Goal: Information Seeking & Learning: Learn about a topic

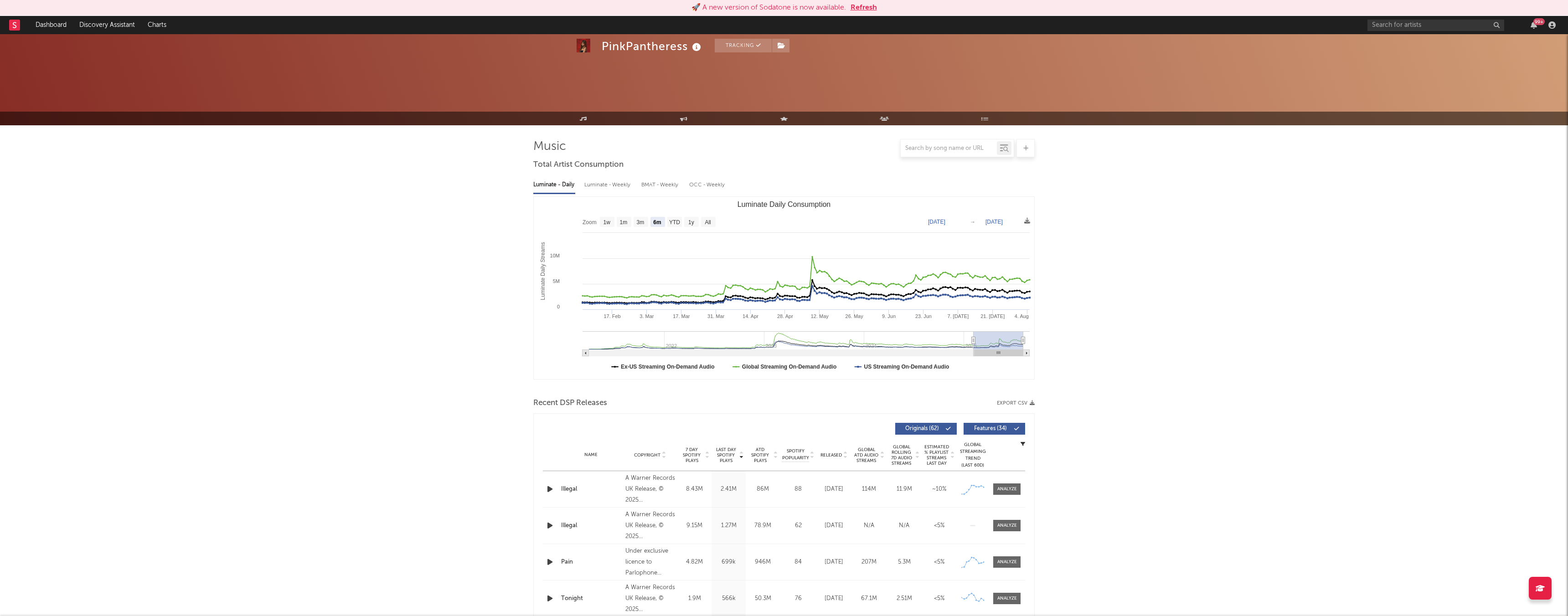
select select "6m"
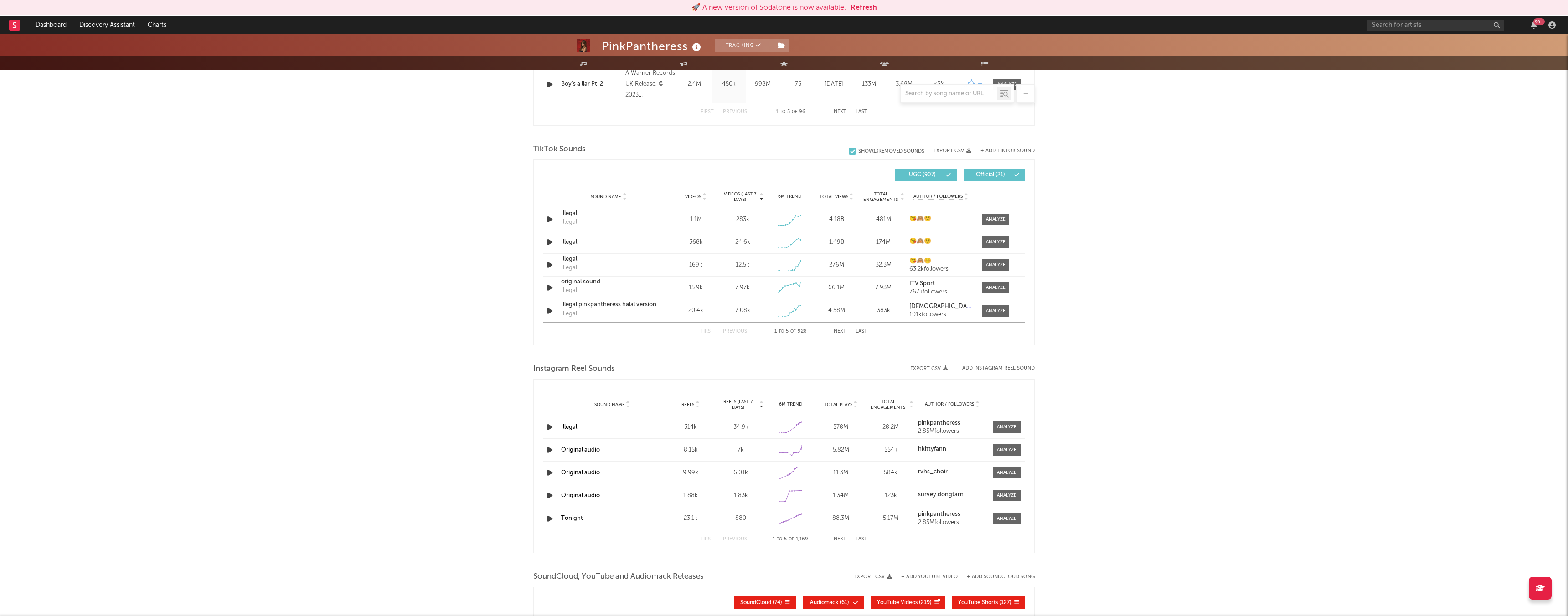
click at [639, 43] on div "PinkPantheress" at bounding box center [652, 46] width 102 height 15
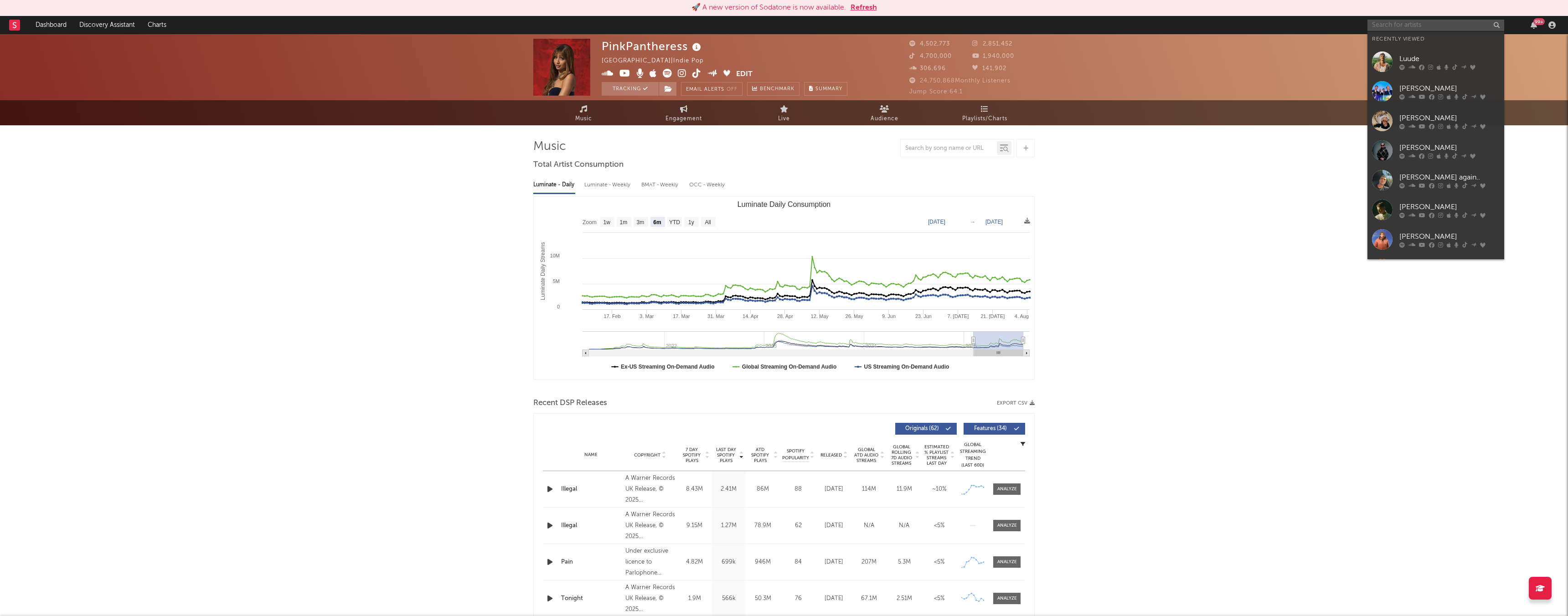
click at [1427, 24] on input "text" at bounding box center [1436, 25] width 137 height 12
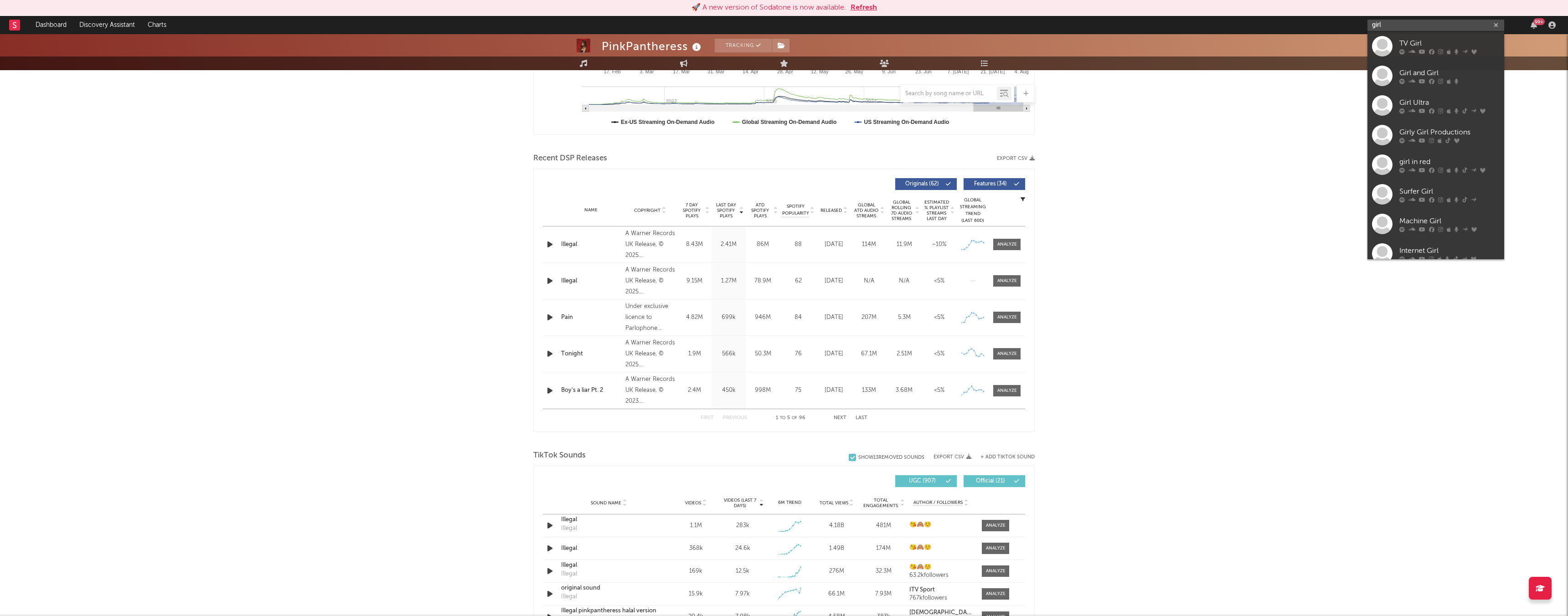
scroll to position [553, 0]
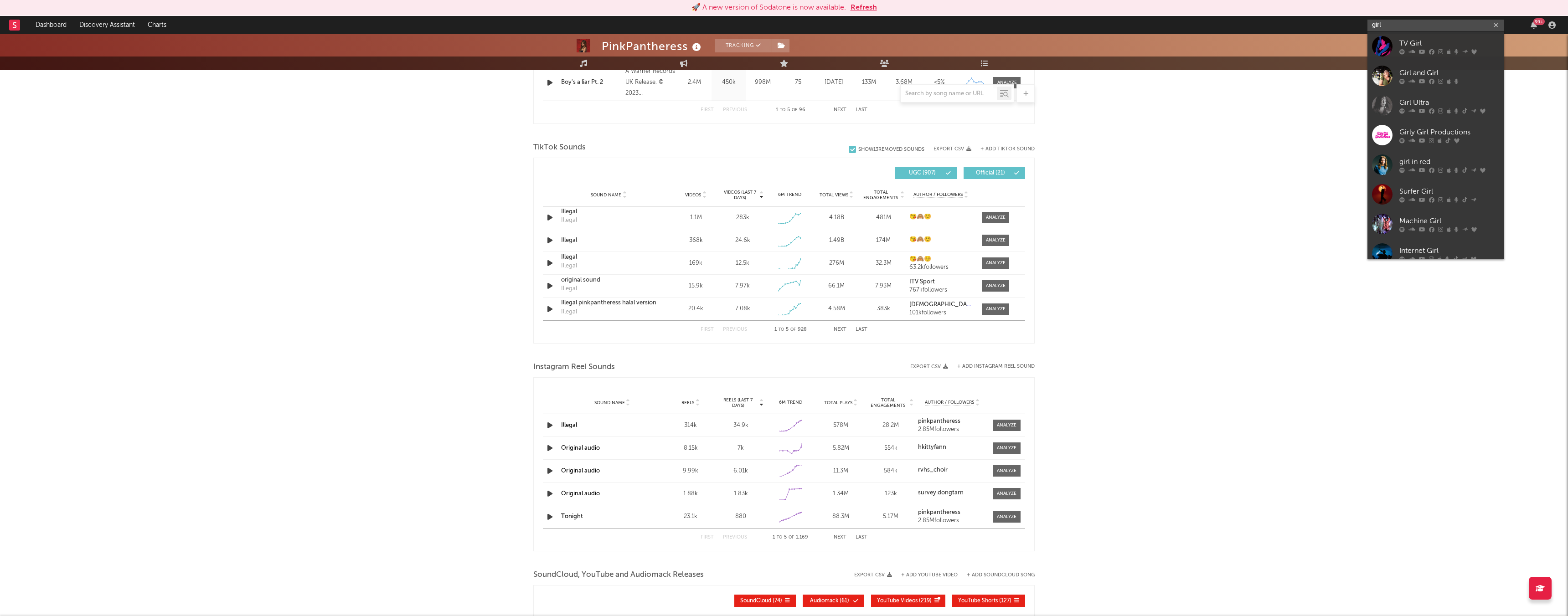
type input "girl"
click at [1065, 205] on div "PinkPantheress Tracking [GEOGRAPHIC_DATA] | Indie Pop Edit Tracking Email Alert…" at bounding box center [784, 170] width 1568 height 1377
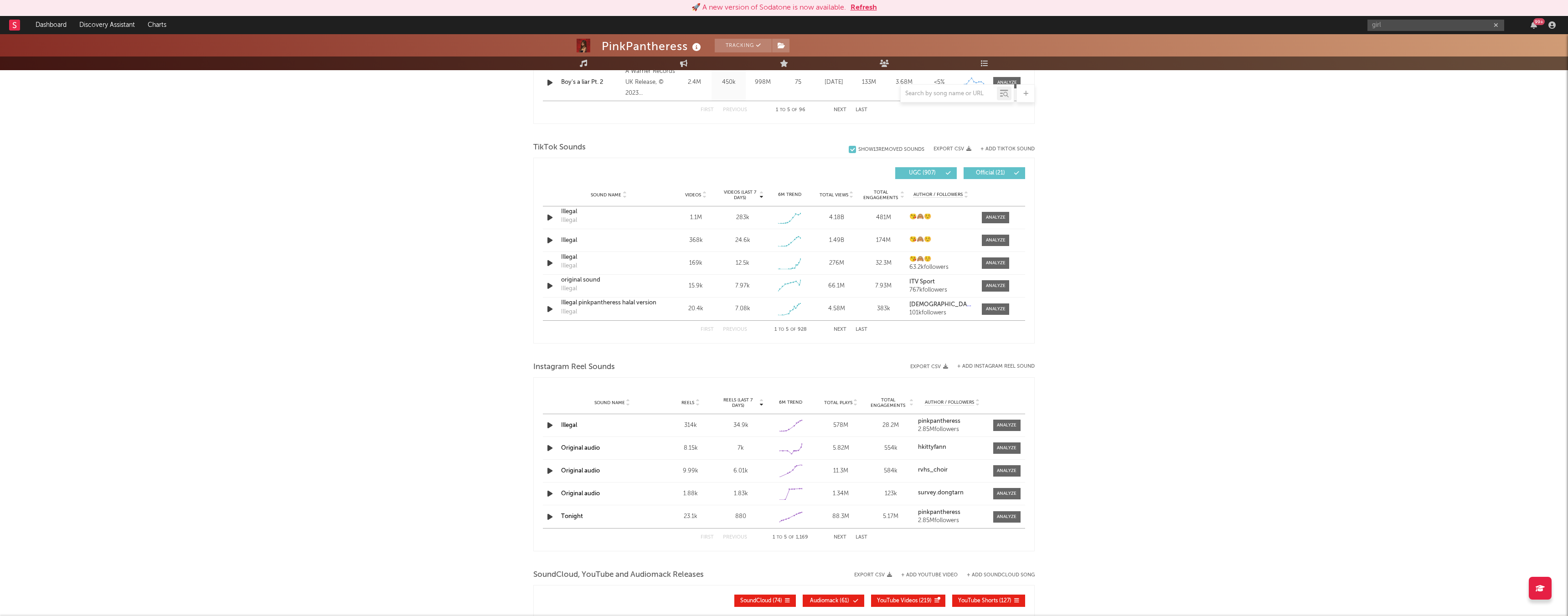
click at [841, 328] on button "Next" at bounding box center [840, 330] width 13 height 5
click at [841, 329] on button "Next" at bounding box center [840, 330] width 13 height 5
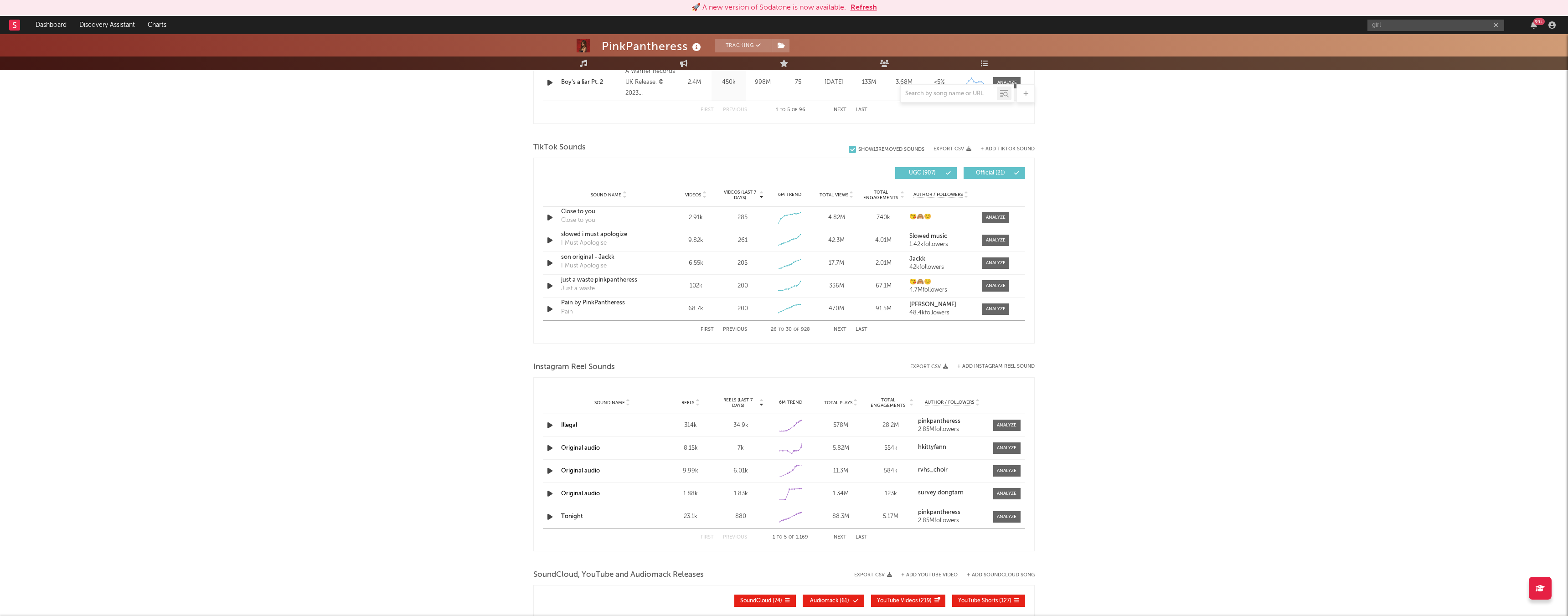
click at [841, 329] on button "Next" at bounding box center [840, 330] width 13 height 5
click at [841, 329] on button "Next" at bounding box center [840, 330] width 13 height 5
click at [841, 329] on button "Next" at bounding box center [840, 330] width 13 height 5
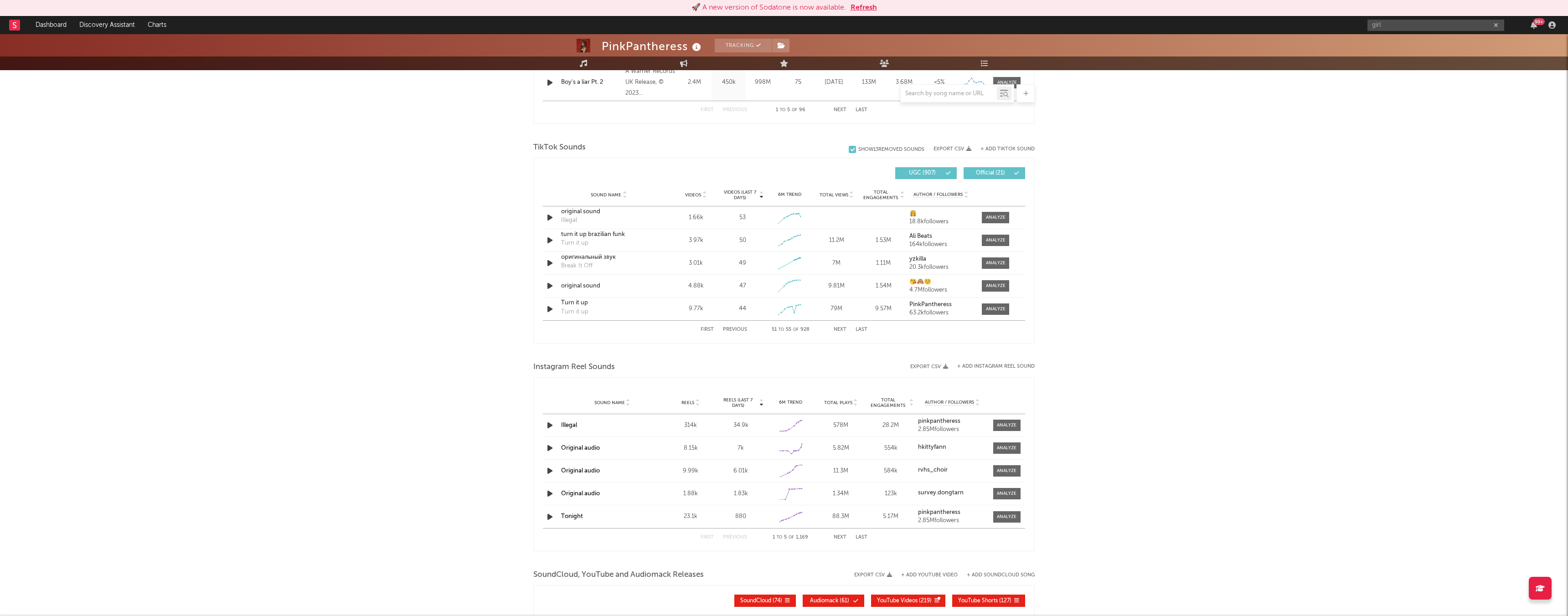
click at [841, 330] on button "Next" at bounding box center [840, 330] width 13 height 5
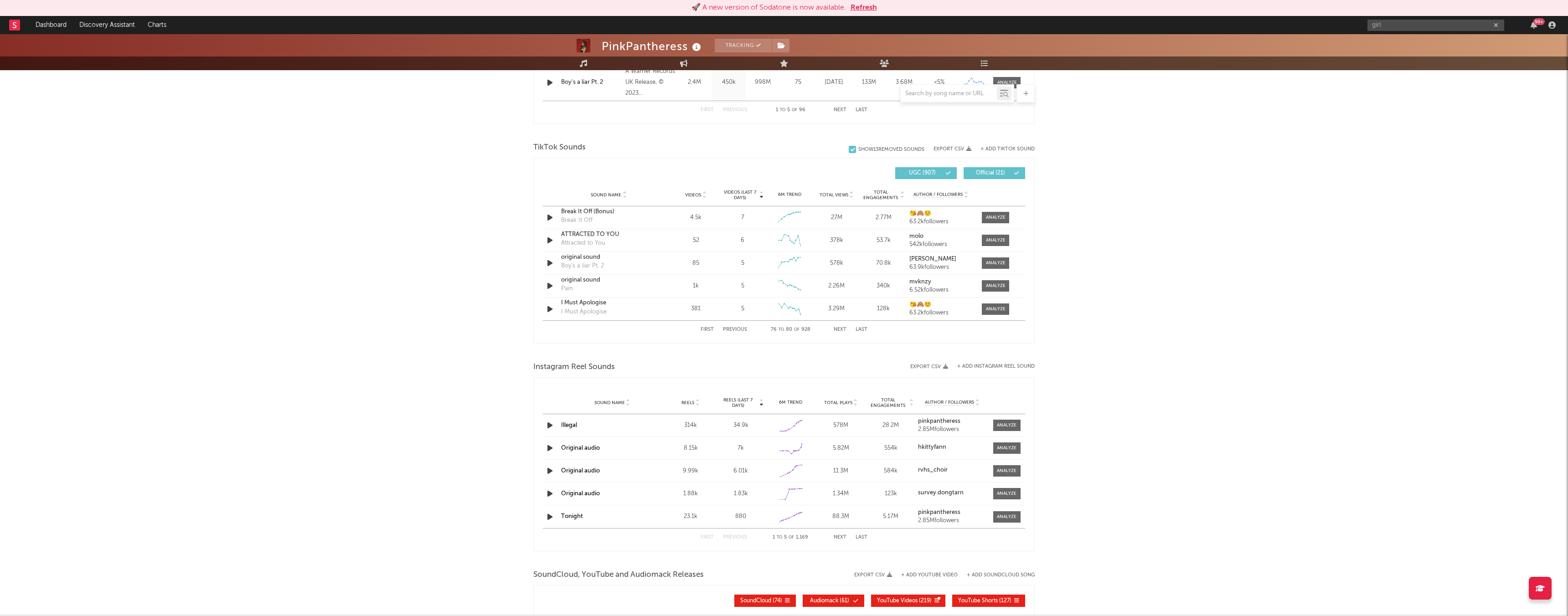
click at [841, 330] on button "Next" at bounding box center [840, 330] width 13 height 5
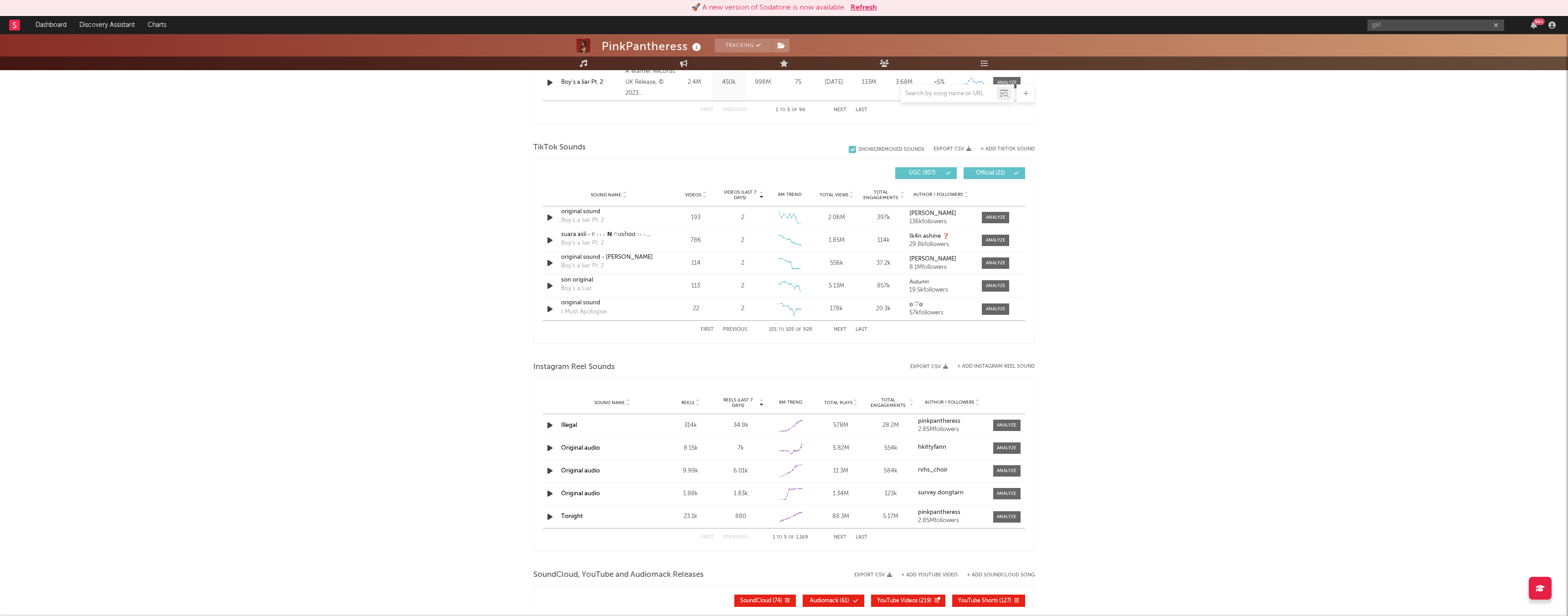
click at [842, 331] on button "Next" at bounding box center [840, 330] width 13 height 5
click at [922, 172] on span "UGC ( 907 )" at bounding box center [922, 173] width 42 height 5
click at [839, 329] on button "Next" at bounding box center [840, 330] width 13 height 5
click at [839, 329] on button "Next" at bounding box center [840, 330] width 13 height 5
click at [839, 330] on button "Next" at bounding box center [840, 330] width 13 height 5
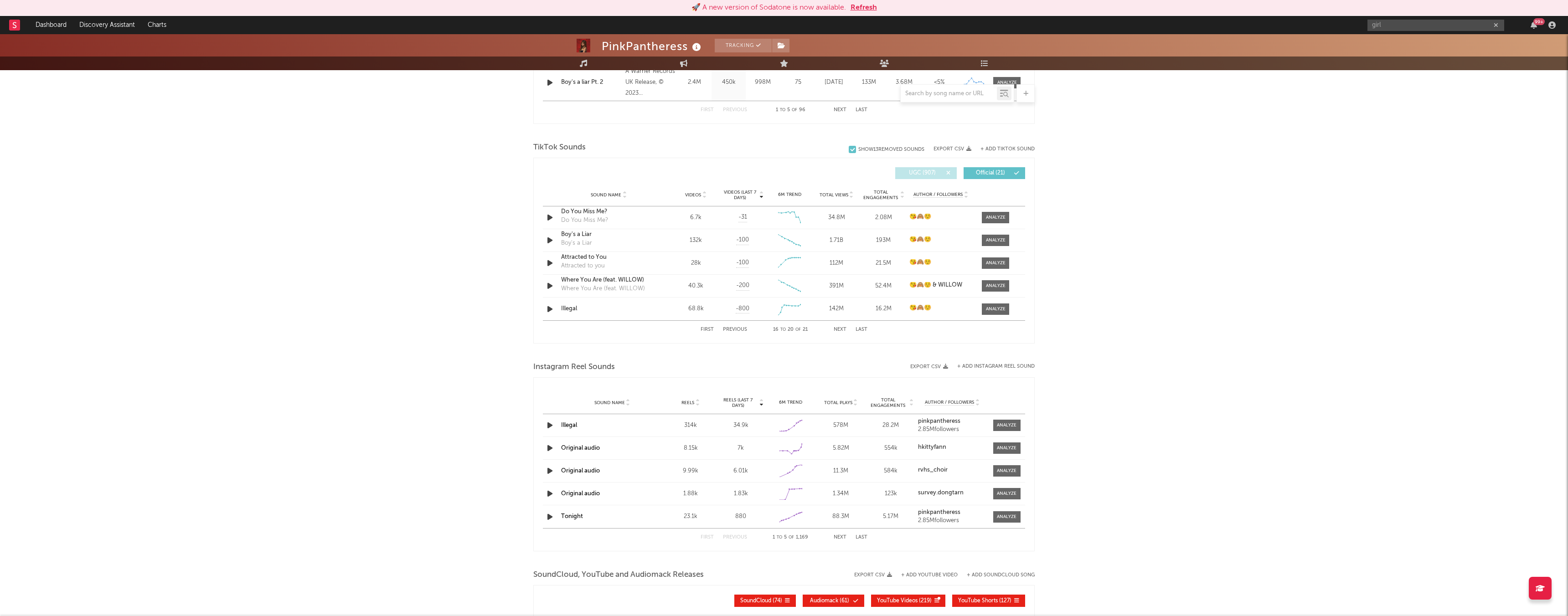
click at [839, 331] on button "Next" at bounding box center [840, 330] width 13 height 5
click at [739, 331] on button "Previous" at bounding box center [735, 330] width 24 height 5
click at [740, 331] on button "Previous" at bounding box center [735, 330] width 24 height 5
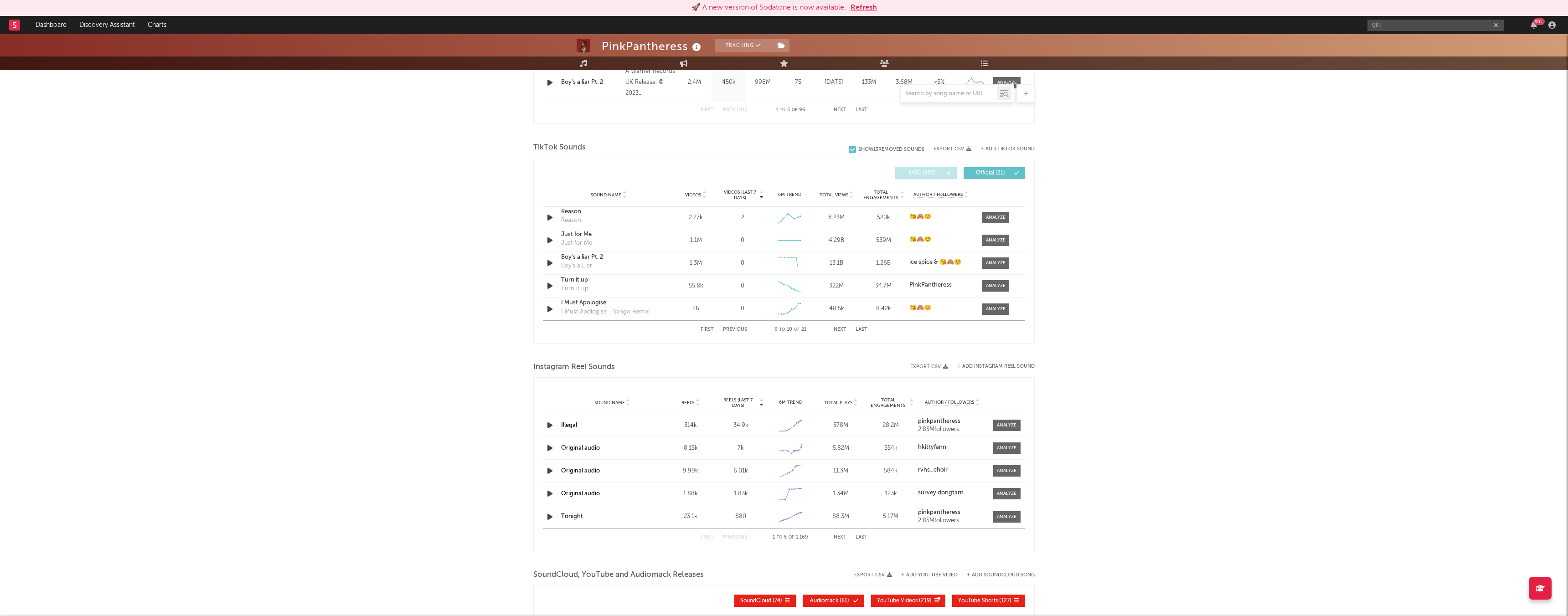
click at [740, 331] on button "Previous" at bounding box center [735, 330] width 24 height 5
click at [741, 331] on button "Previous" at bounding box center [735, 330] width 24 height 5
click at [838, 332] on div "First Previous 1 to 5 of 21 Next Last" at bounding box center [784, 329] width 167 height 18
click at [838, 329] on button "Next" at bounding box center [840, 330] width 13 height 5
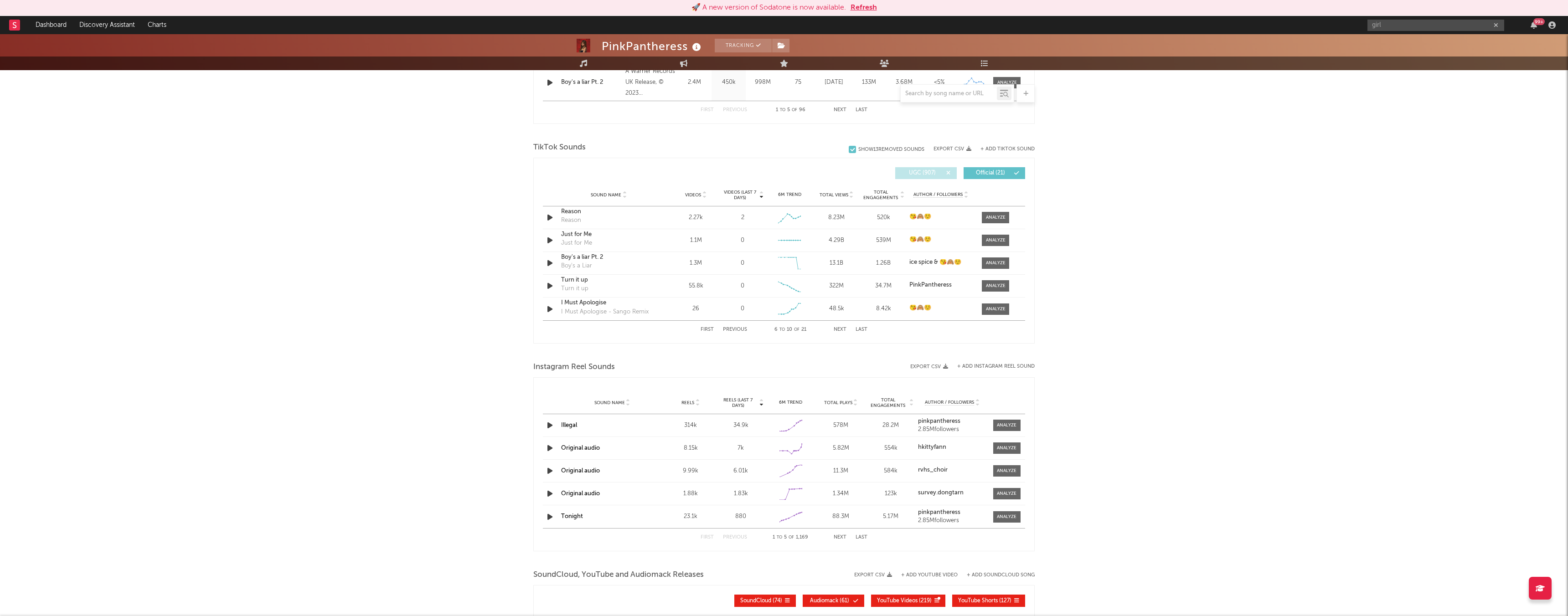
click at [839, 329] on button "Next" at bounding box center [840, 330] width 13 height 5
